Goal: Download file/media

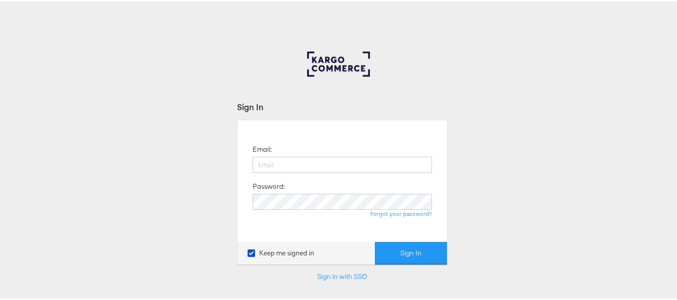
type input "aparna.doniparthi@kargo.com"
click at [193, 181] on div "Sign In Email: aparna.doniparthi@kargo.com Password: Forgot your password? Keep…" at bounding box center [342, 300] width 684 height 501
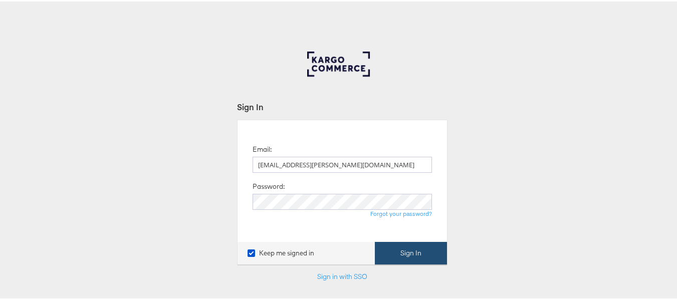
click at [431, 254] on button "Sign In" at bounding box center [411, 252] width 72 height 23
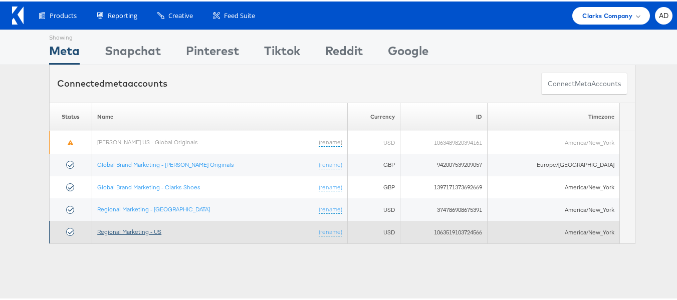
click at [135, 234] on link "Regional Marketing - US" at bounding box center [129, 230] width 64 height 8
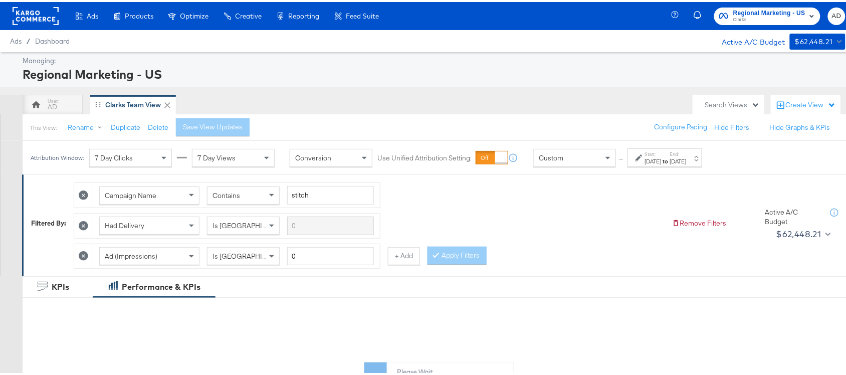
click at [661, 156] on div "Jul 27th 2025" at bounding box center [653, 159] width 17 height 8
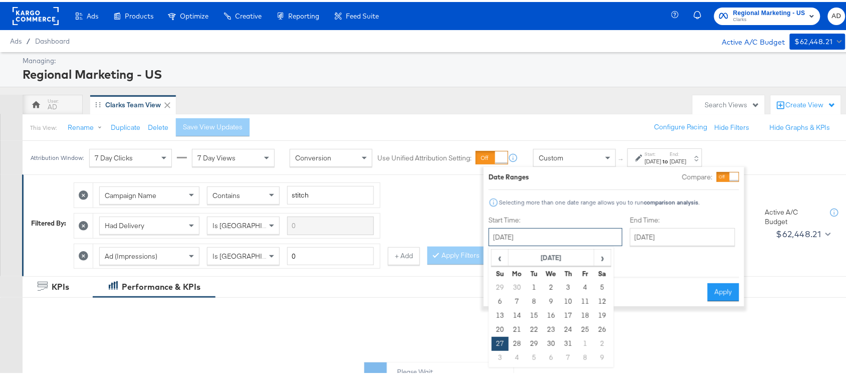
click at [540, 241] on input "July 27th 2025" at bounding box center [556, 235] width 134 height 18
click at [595, 257] on span "›" at bounding box center [603, 255] width 16 height 15
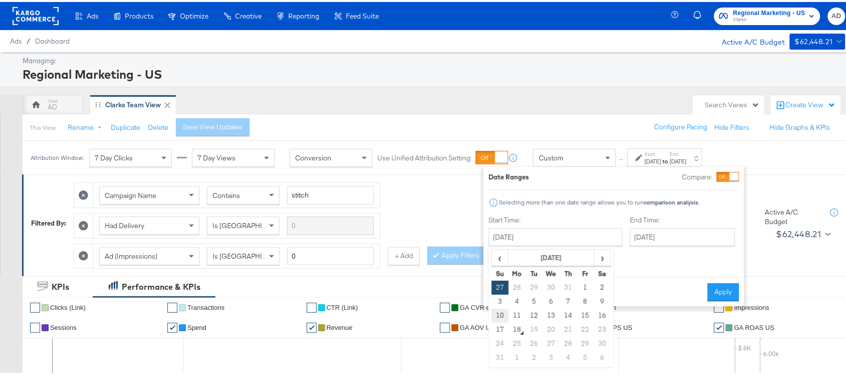
click at [497, 313] on td "10" at bounding box center [500, 314] width 17 height 14
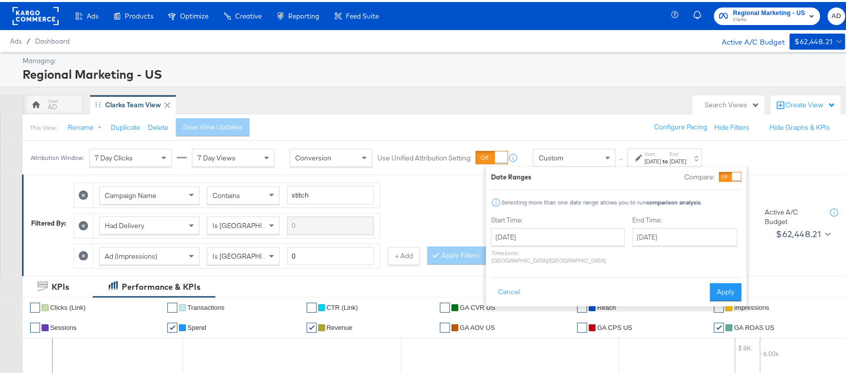
type input "August 10th 2025"
click at [663, 225] on div "End Time: August 17th 2025 ‹ August 2025 › Su Mo Tu We Th Fr Sa 27 28 29 30 31 …" at bounding box center [686, 239] width 109 height 53
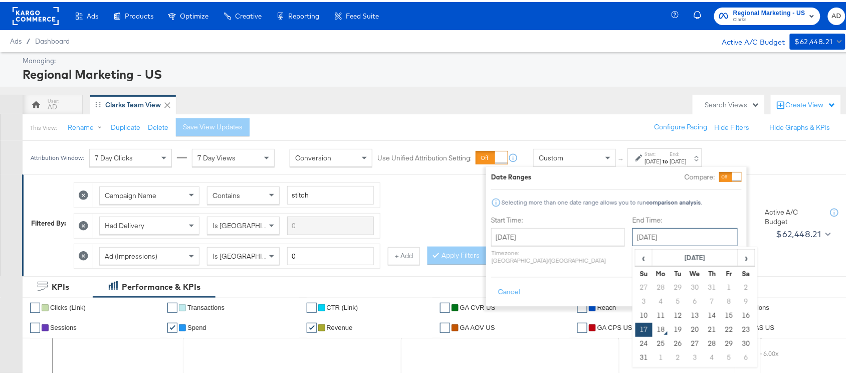
click at [671, 234] on input "August 17th 2025" at bounding box center [684, 235] width 105 height 18
click at [738, 317] on td "16" at bounding box center [746, 314] width 17 height 14
type input "August 16th 2025"
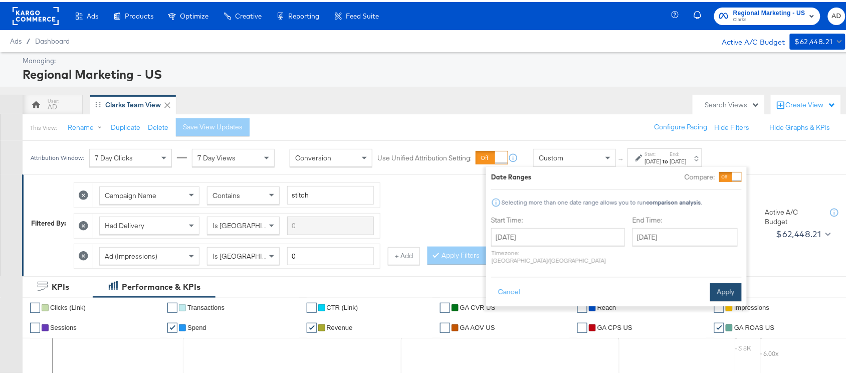
click at [725, 287] on button "Apply" at bounding box center [726, 290] width 32 height 18
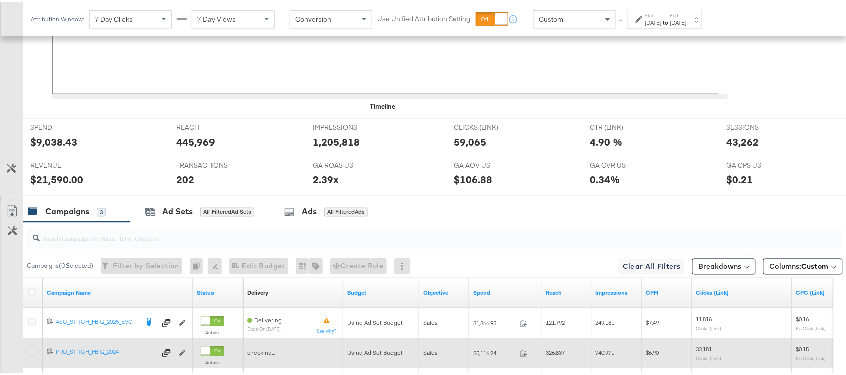
scroll to position [492, 0]
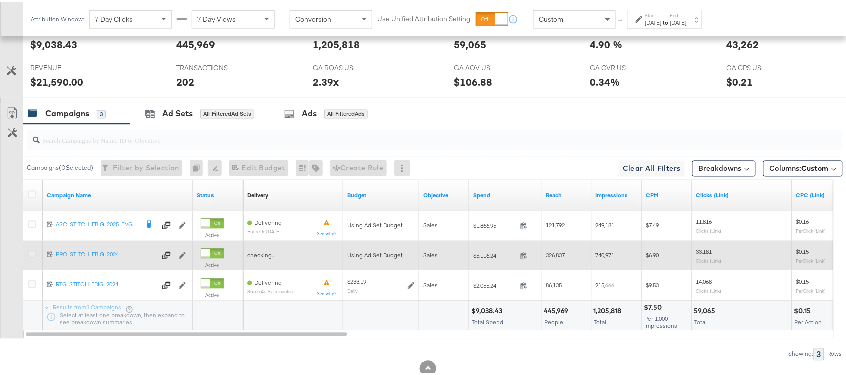
click at [30, 256] on icon at bounding box center [32, 253] width 8 height 8
click at [0, 0] on input "checkbox" at bounding box center [0, 0] width 0 height 0
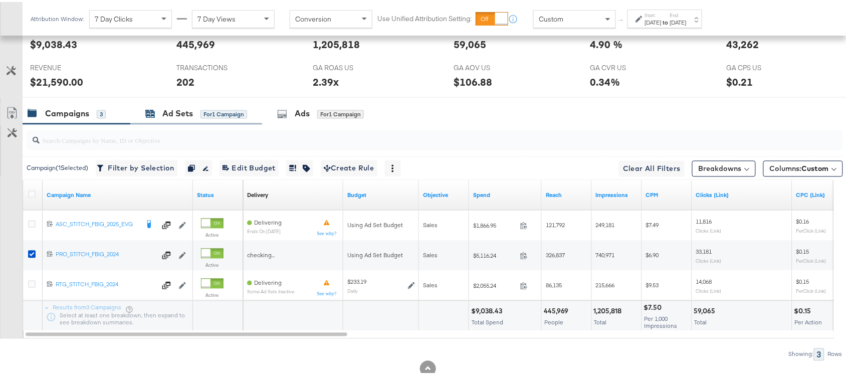
click at [175, 109] on div "Ad Sets" at bounding box center [177, 112] width 31 height 12
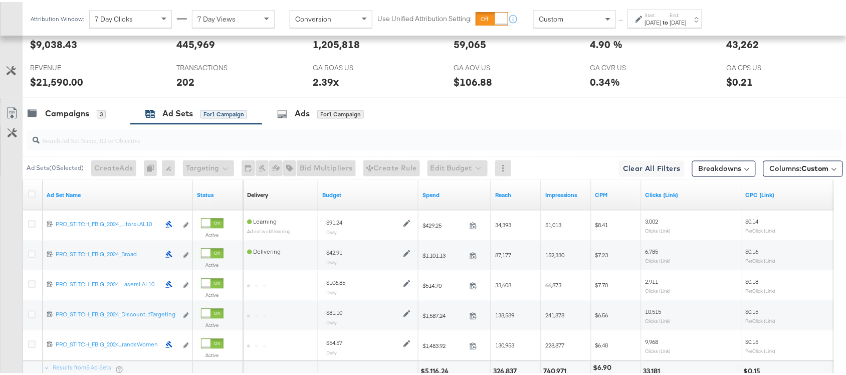
scroll to position [582, 0]
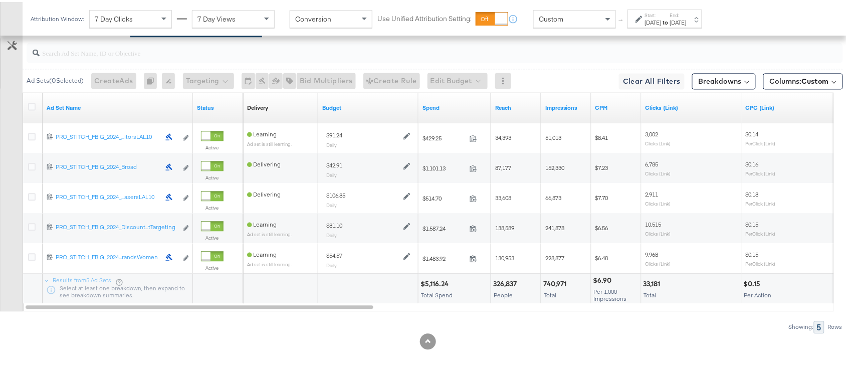
click at [661, 21] on div "Aug 10th 2025" at bounding box center [653, 21] width 17 height 8
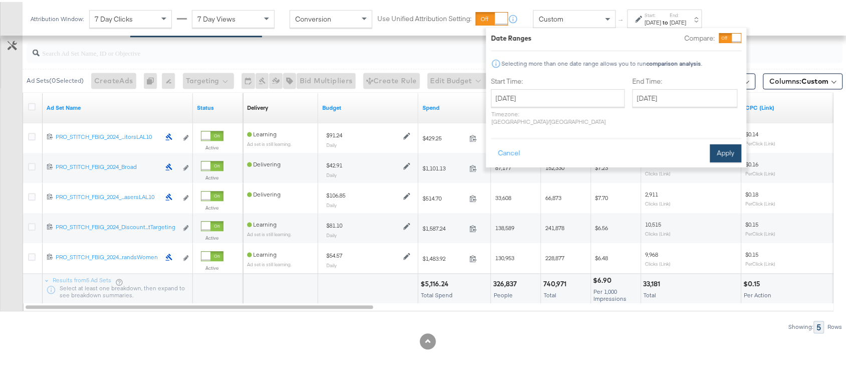
click at [722, 142] on button "Apply" at bounding box center [726, 151] width 32 height 18
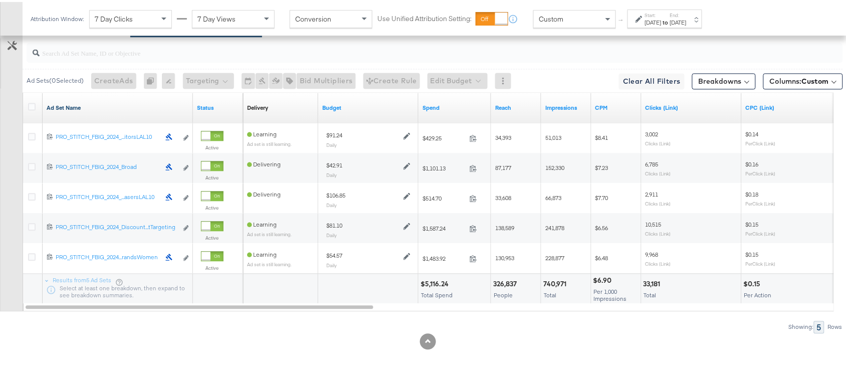
click at [133, 108] on link "Ad Set Name" at bounding box center [118, 106] width 142 height 8
click at [133, 108] on link "Ad Set Name ↓" at bounding box center [118, 106] width 142 height 8
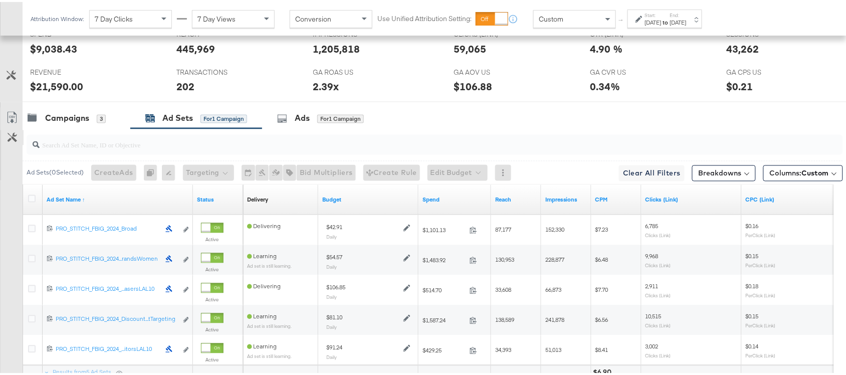
scroll to position [487, 0]
click at [9, 119] on icon at bounding box center [12, 116] width 12 height 12
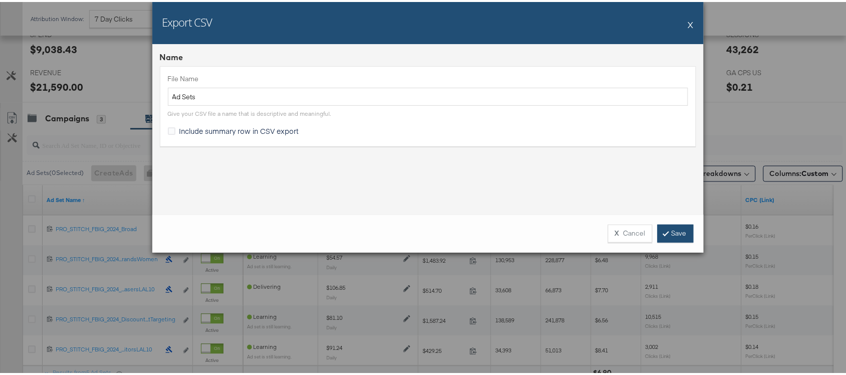
click at [666, 226] on link "Save" at bounding box center [675, 231] width 36 height 18
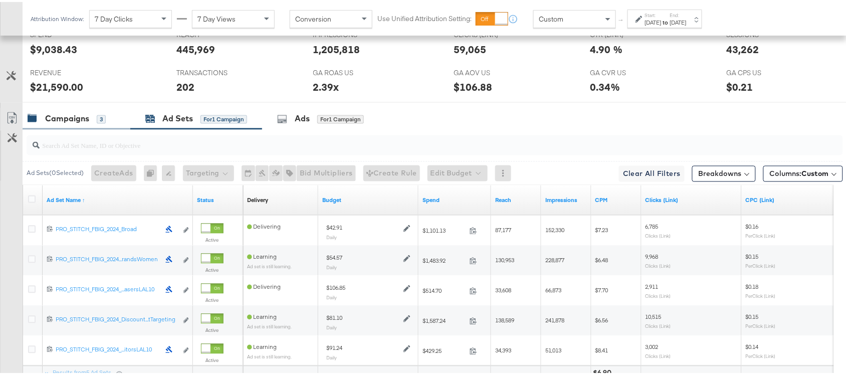
click at [71, 119] on div "Campaigns" at bounding box center [67, 117] width 44 height 12
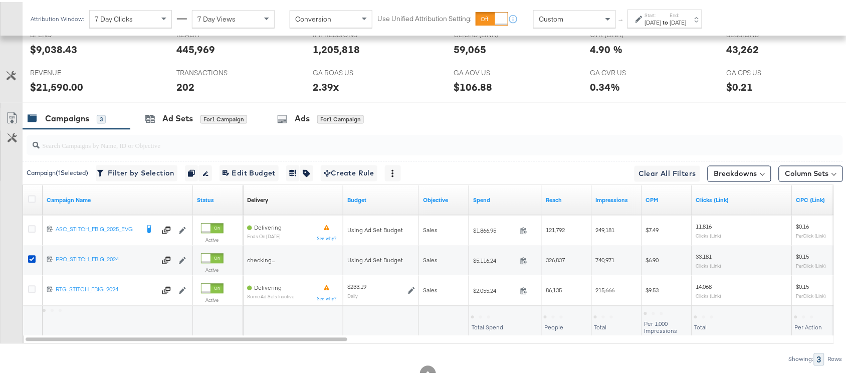
scroll to position [522, 0]
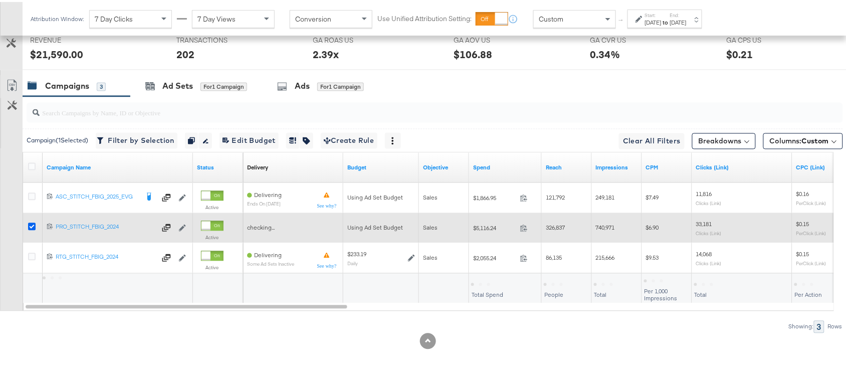
click at [31, 221] on icon at bounding box center [32, 225] width 8 height 8
click at [0, 0] on input "checkbox" at bounding box center [0, 0] width 0 height 0
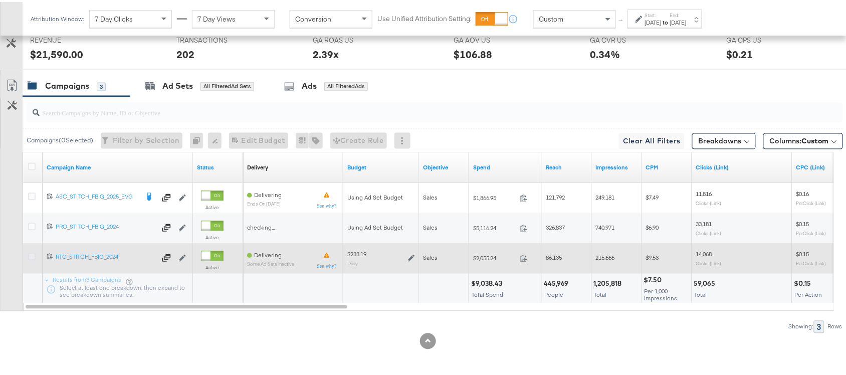
click at [31, 257] on icon at bounding box center [32, 255] width 8 height 8
click at [0, 0] on input "checkbox" at bounding box center [0, 0] width 0 height 0
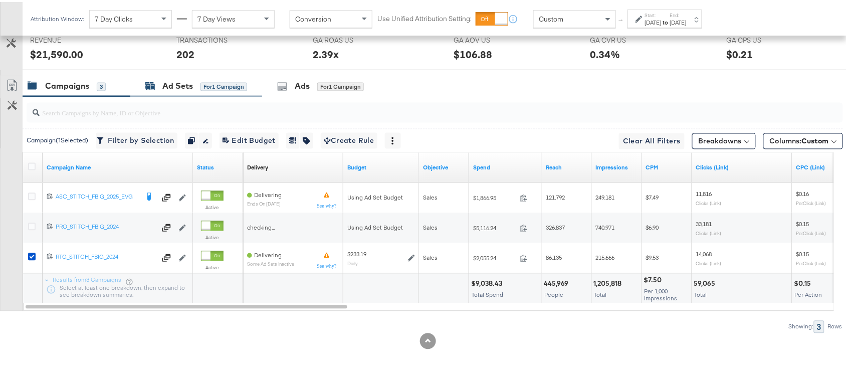
click at [175, 87] on div "Ad Sets" at bounding box center [177, 85] width 31 height 12
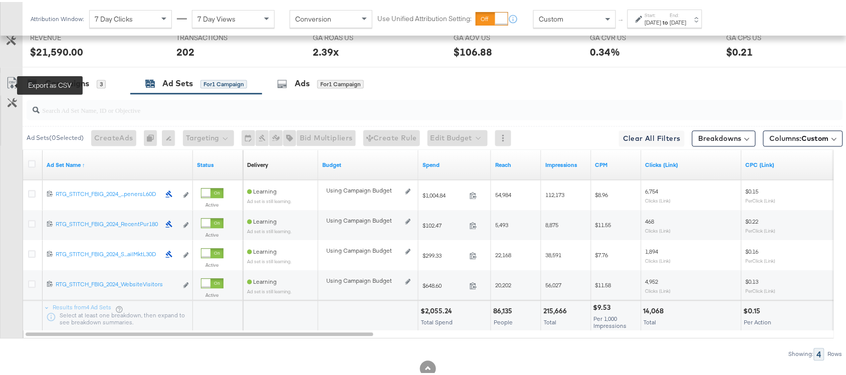
click at [8, 86] on icon at bounding box center [12, 81] width 12 height 12
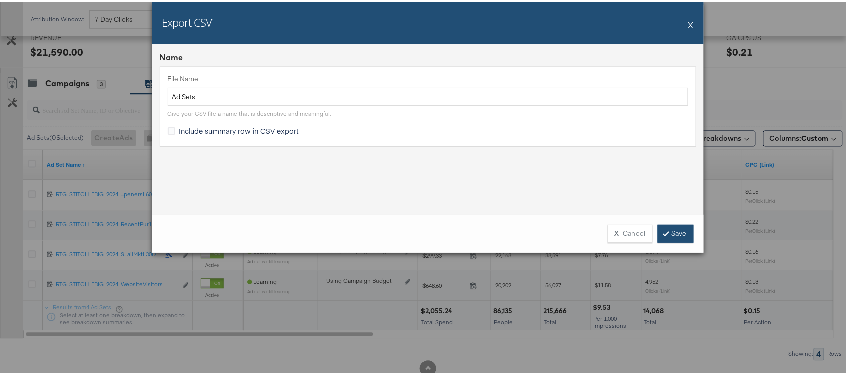
click at [664, 238] on link "Save" at bounding box center [675, 231] width 36 height 18
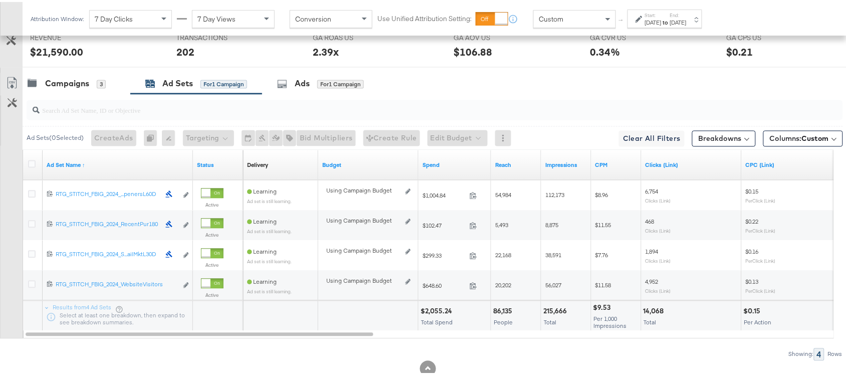
scroll to position [552, 0]
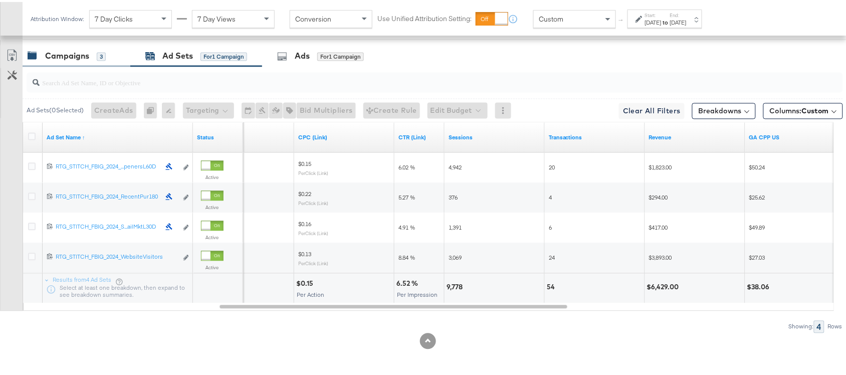
click at [67, 53] on div "Campaigns" at bounding box center [67, 55] width 44 height 12
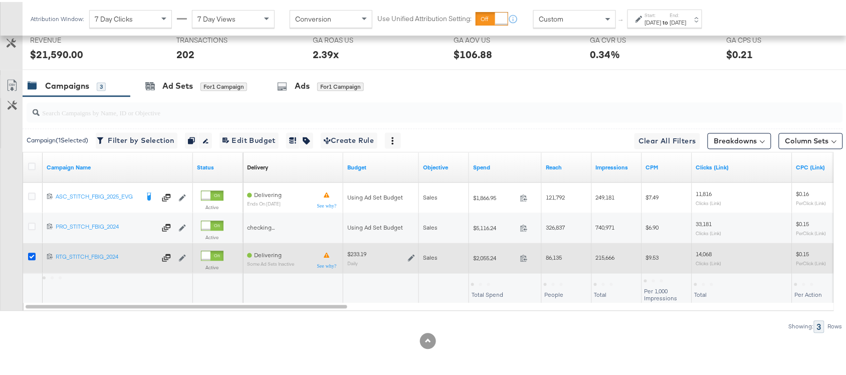
scroll to position [522, 0]
click at [32, 255] on icon at bounding box center [32, 255] width 8 height 8
click at [0, 0] on input "checkbox" at bounding box center [0, 0] width 0 height 0
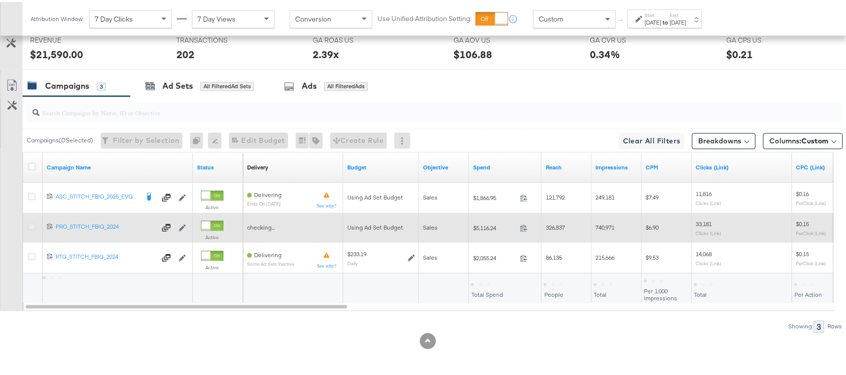
click at [32, 226] on icon at bounding box center [32, 225] width 8 height 8
click at [0, 0] on input "checkbox" at bounding box center [0, 0] width 0 height 0
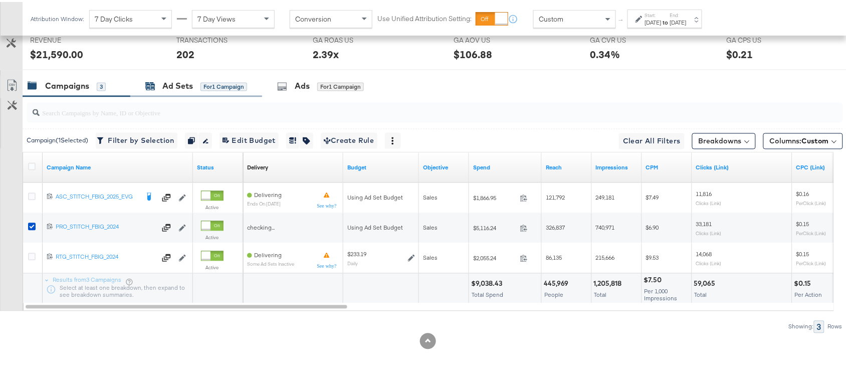
click at [170, 85] on div "Ad Sets" at bounding box center [177, 85] width 31 height 12
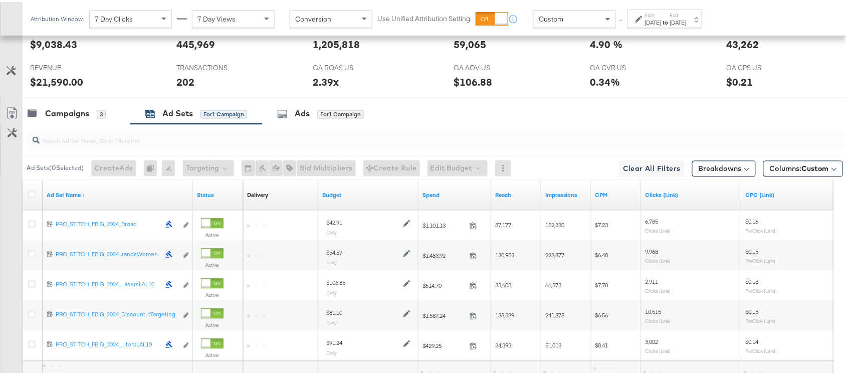
scroll to position [552, 0]
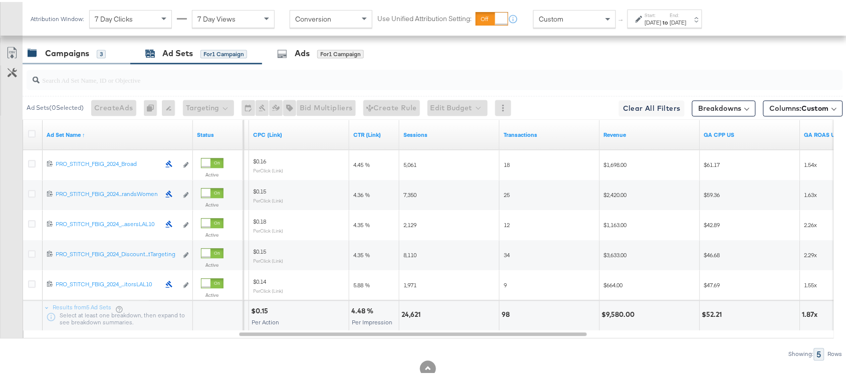
click at [70, 58] on div "Campaigns" at bounding box center [67, 52] width 44 height 12
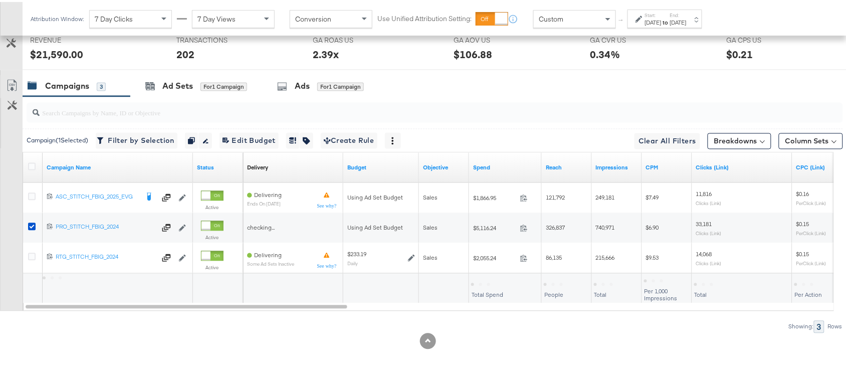
scroll to position [522, 0]
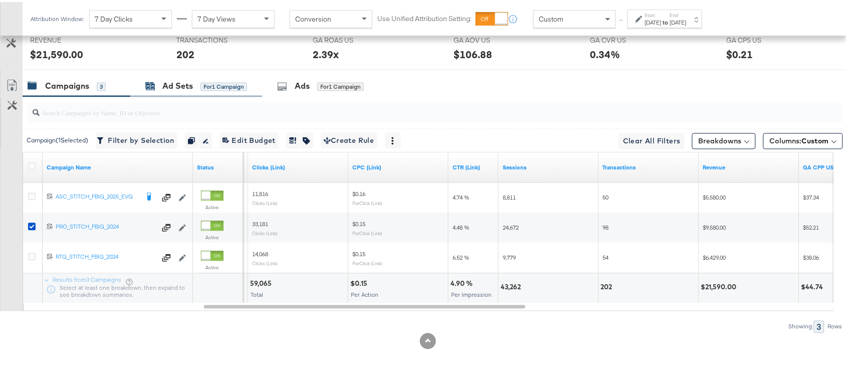
click at [160, 81] on div "Ad Sets for 1 Campaign" at bounding box center [196, 85] width 102 height 12
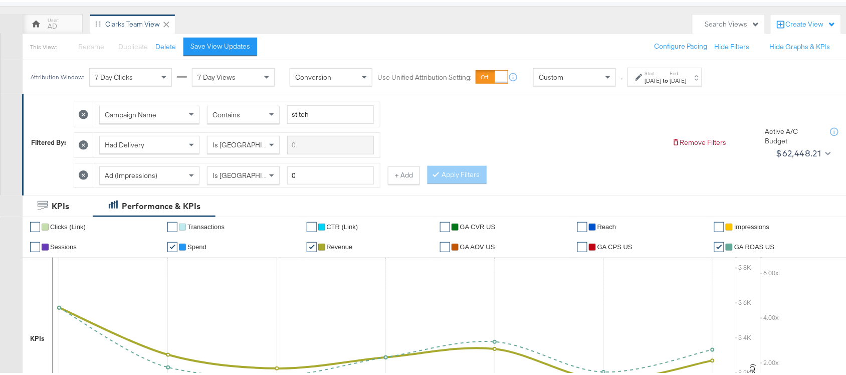
scroll to position [0, 0]
